Goal: Task Accomplishment & Management: Manage account settings

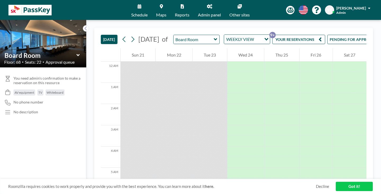
scroll to position [163, 0]
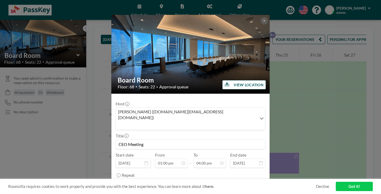
click at [218, 183] on button "REMOVE" at bounding box center [219, 187] width 21 height 9
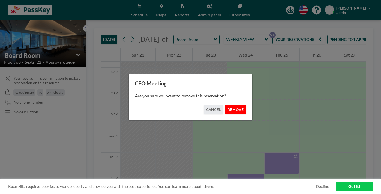
click at [225, 105] on button "REMOVE" at bounding box center [235, 109] width 21 height 9
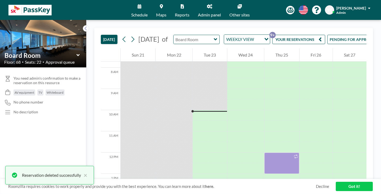
click at [183, 35] on input "text" at bounding box center [194, 39] width 41 height 9
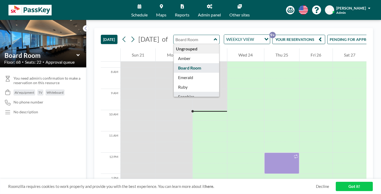
scroll to position [4, 0]
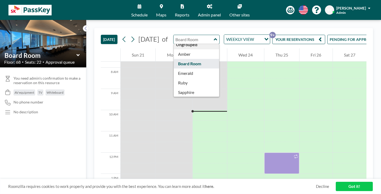
type input "Topaz"
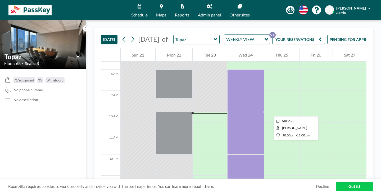
scroll to position [163, 0]
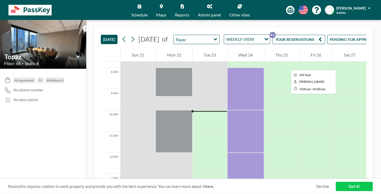
click at [231, 68] on div at bounding box center [245, 89] width 37 height 42
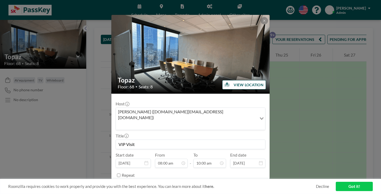
scroll to position [169, 0]
click at [213, 183] on button "REMOVE" at bounding box center [219, 187] width 21 height 9
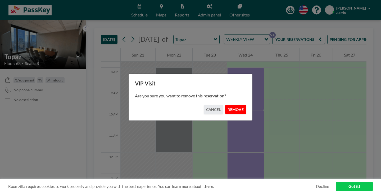
click at [227, 110] on button "REMOVE" at bounding box center [235, 109] width 21 height 9
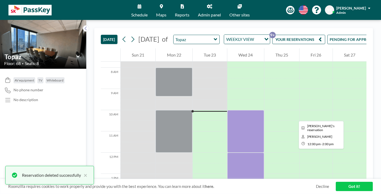
click at [237, 152] on div at bounding box center [245, 173] width 37 height 42
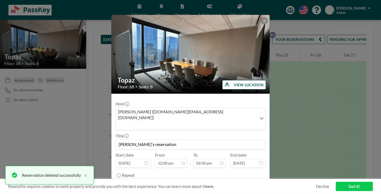
click at [214, 183] on button "REMOVE" at bounding box center [219, 187] width 21 height 9
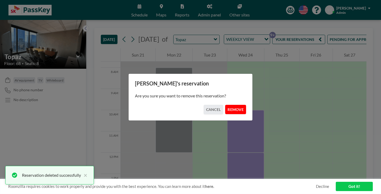
click at [226, 106] on button "REMOVE" at bounding box center [235, 109] width 21 height 9
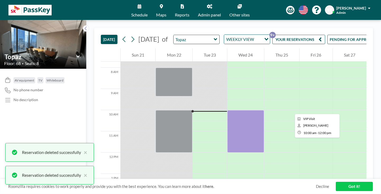
click at [234, 110] on div at bounding box center [245, 131] width 37 height 42
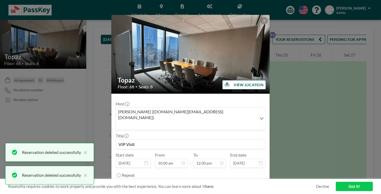
click at [219, 183] on button "REMOVE" at bounding box center [219, 187] width 21 height 9
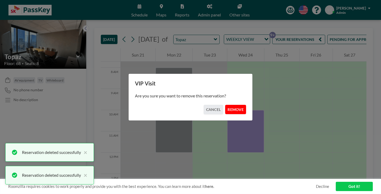
click at [231, 108] on button "REMOVE" at bounding box center [235, 109] width 21 height 9
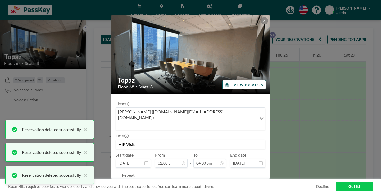
click at [214, 183] on button "REMOVE" at bounding box center [219, 187] width 21 height 9
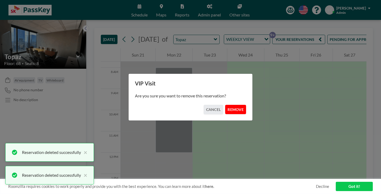
click at [227, 109] on button "REMOVE" at bounding box center [235, 109] width 21 height 9
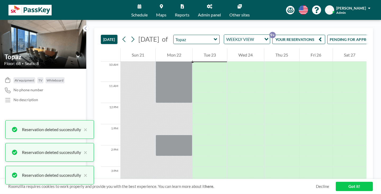
scroll to position [216, 0]
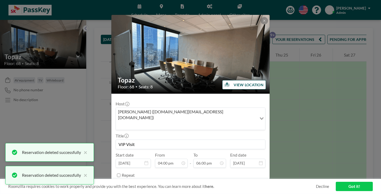
click at [212, 183] on button "REMOVE" at bounding box center [219, 187] width 21 height 9
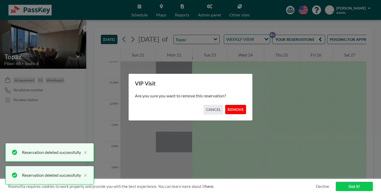
click at [232, 107] on button "REMOVE" at bounding box center [235, 109] width 21 height 9
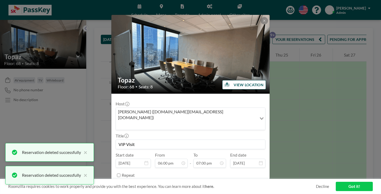
click at [215, 183] on button "REMOVE" at bounding box center [219, 187] width 21 height 9
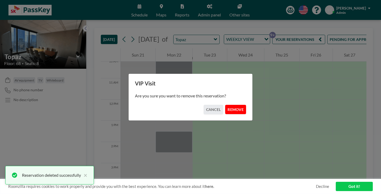
click at [226, 105] on button "REMOVE" at bounding box center [235, 109] width 21 height 9
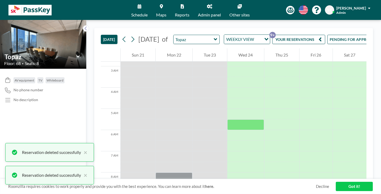
scroll to position [159, 0]
